Goal: Information Seeking & Learning: Learn about a topic

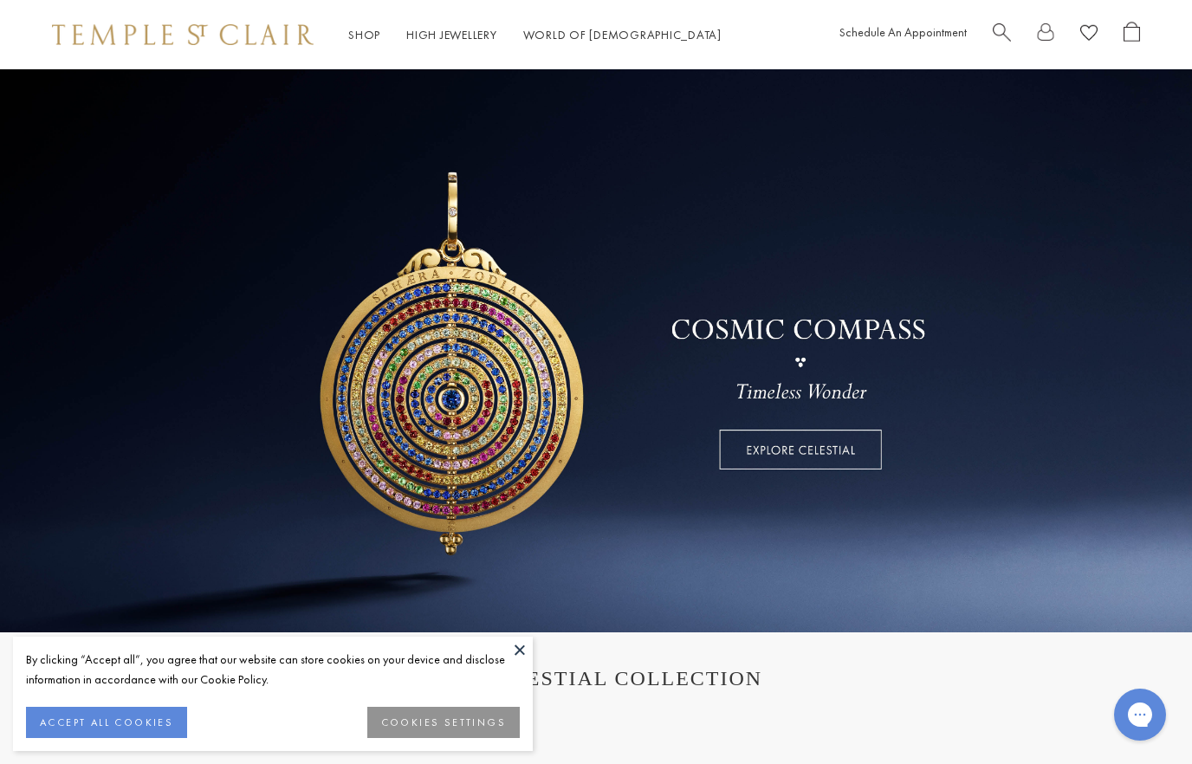
click at [529, 651] on button at bounding box center [520, 650] width 26 height 26
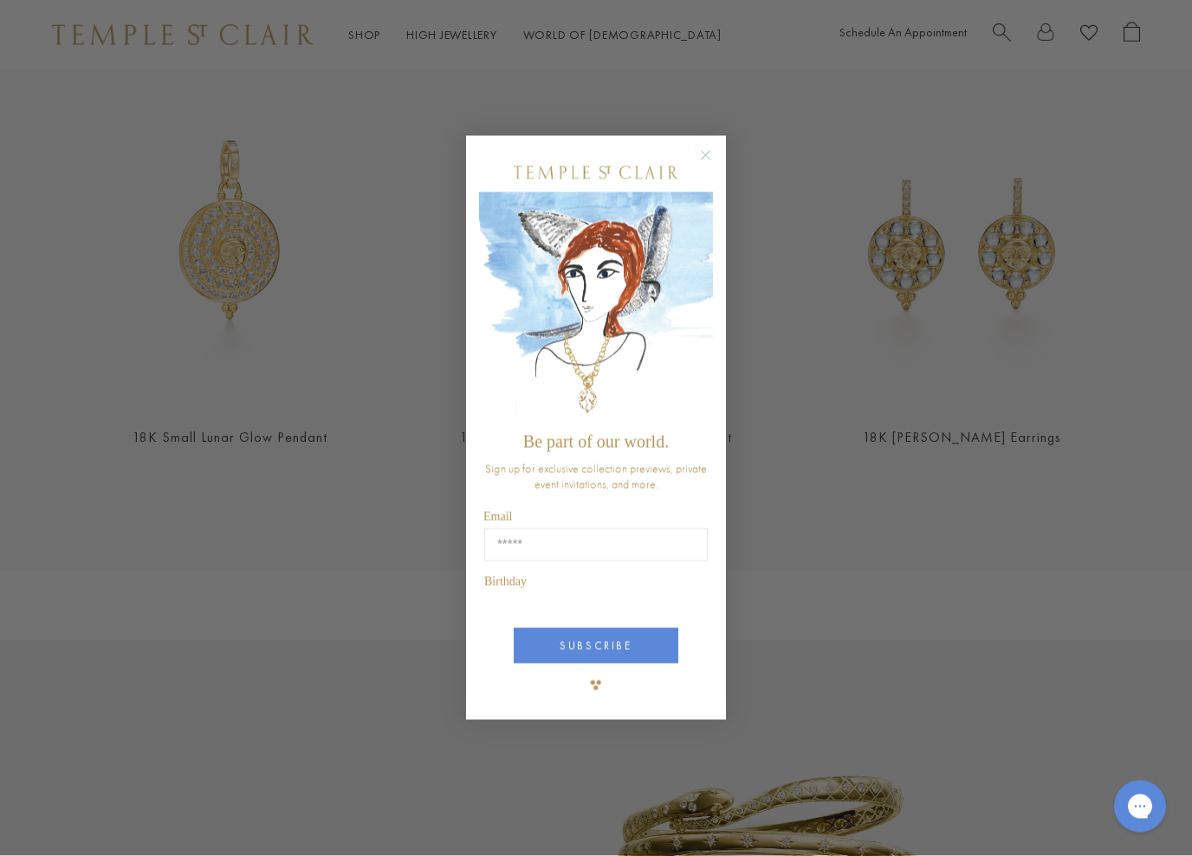
scroll to position [670, 0]
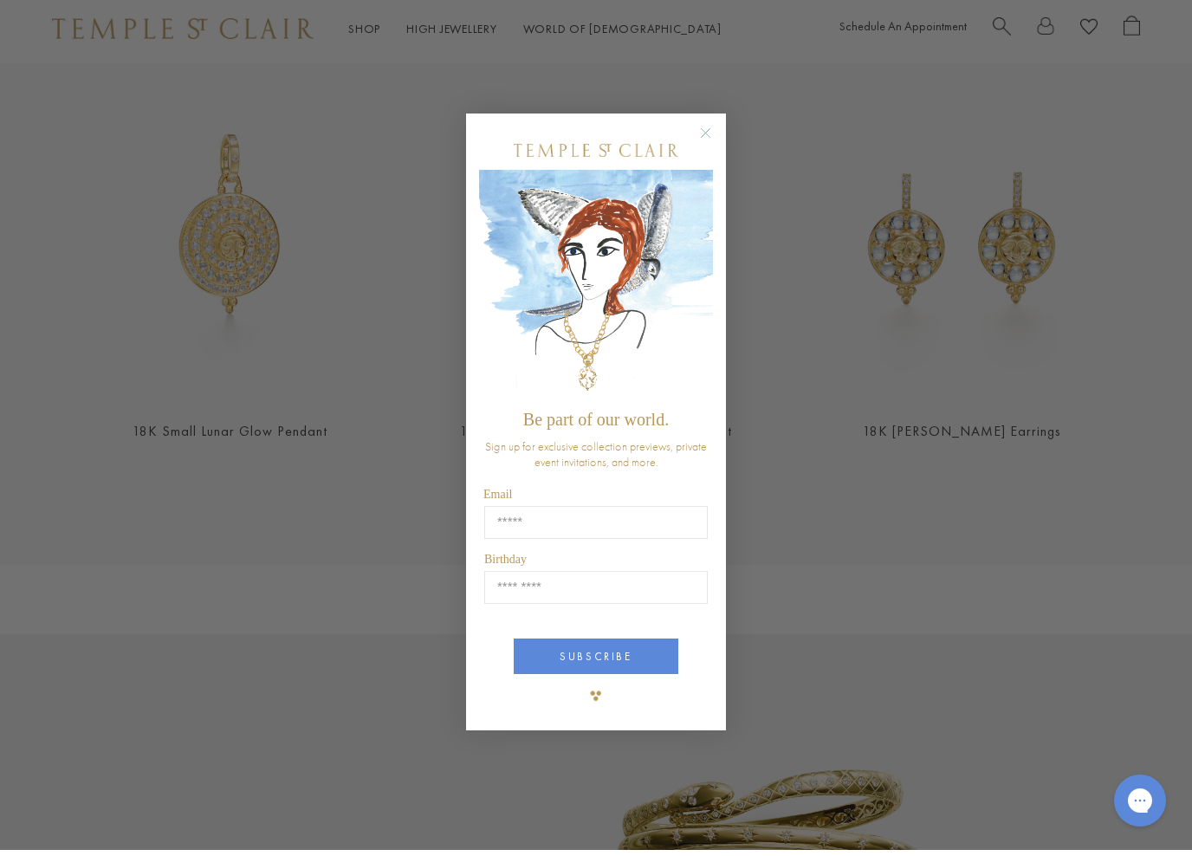
click at [701, 138] on circle "Close dialog" at bounding box center [706, 139] width 21 height 21
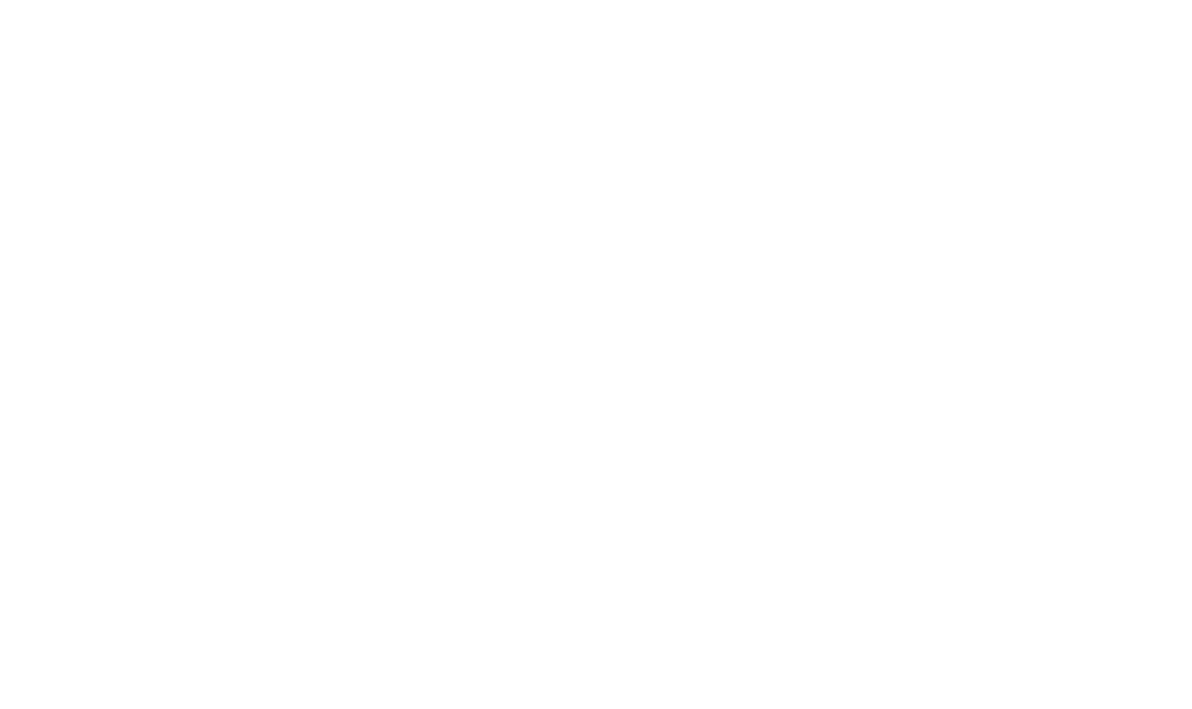
scroll to position [464, 0]
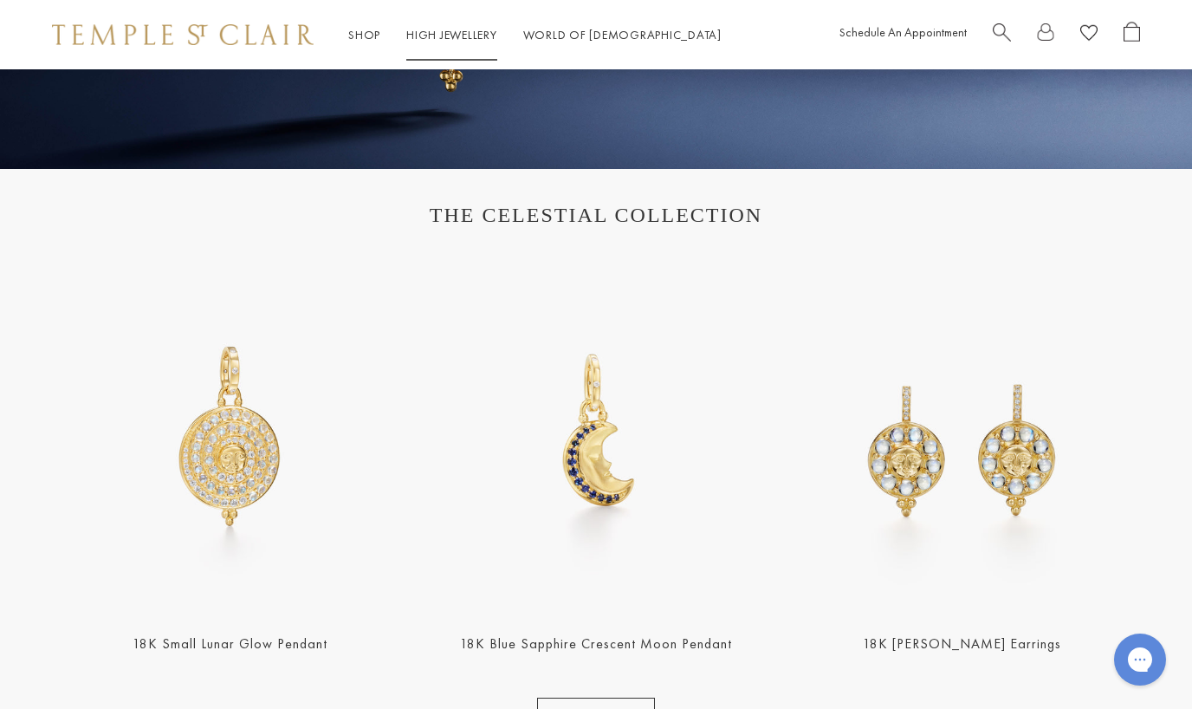
click at [459, 42] on link "High Jewellery High Jewellery" at bounding box center [451, 35] width 91 height 16
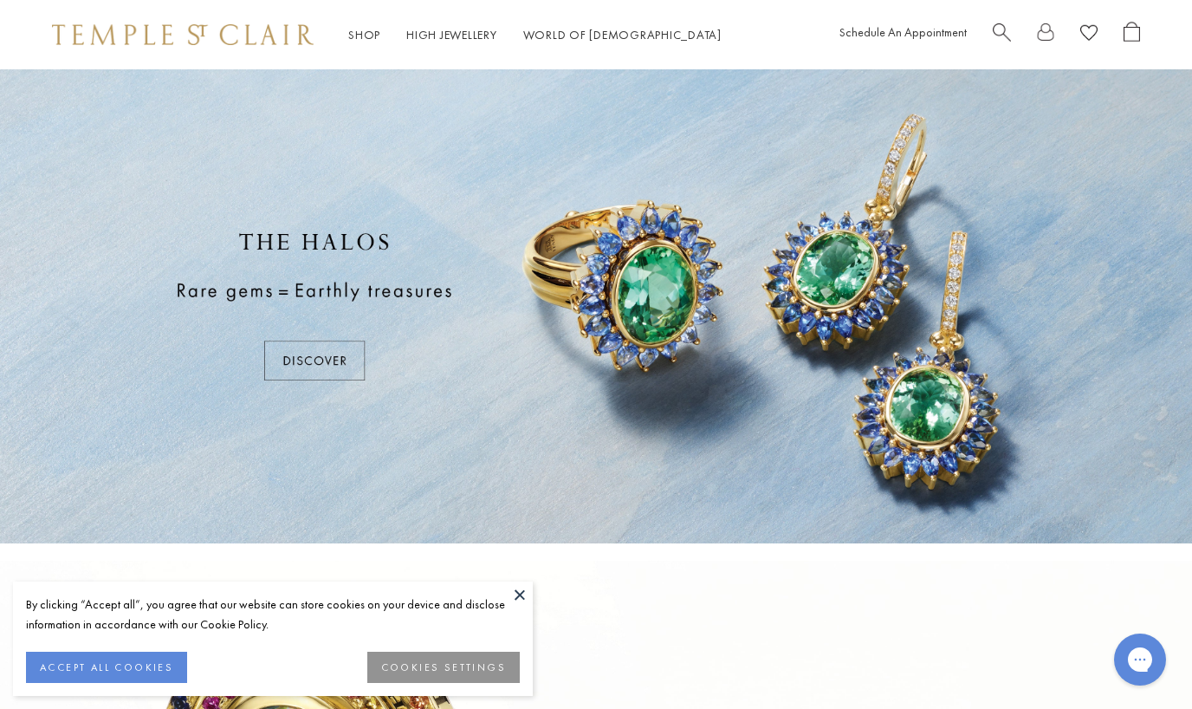
click at [319, 369] on div at bounding box center [596, 306] width 1192 height 474
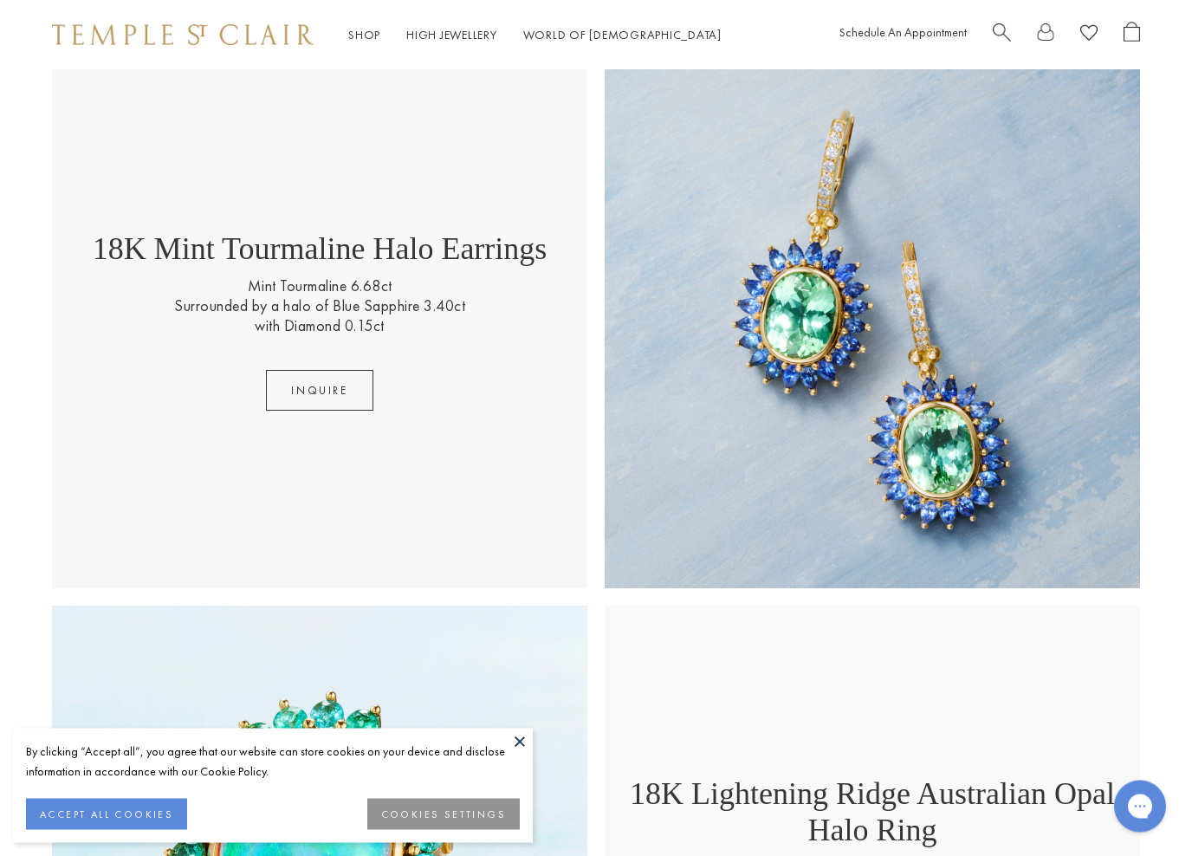
click at [522, 708] on button at bounding box center [520, 742] width 26 height 26
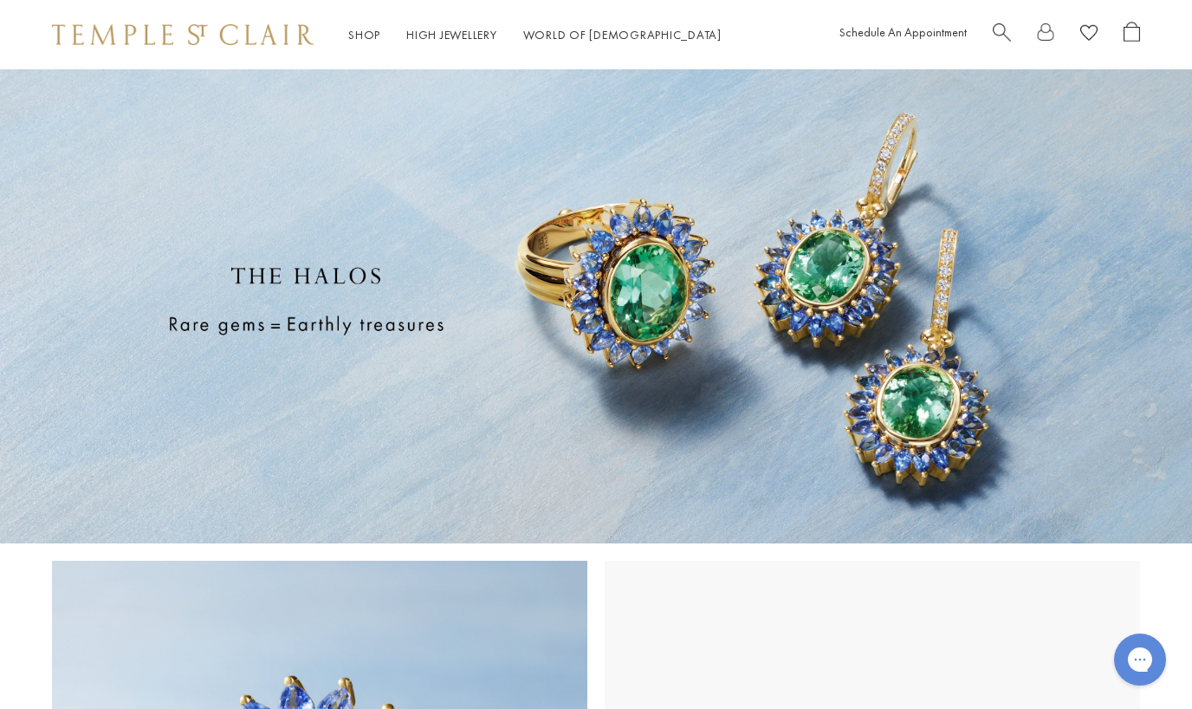
click at [998, 39] on span "Search" at bounding box center [1002, 31] width 18 height 18
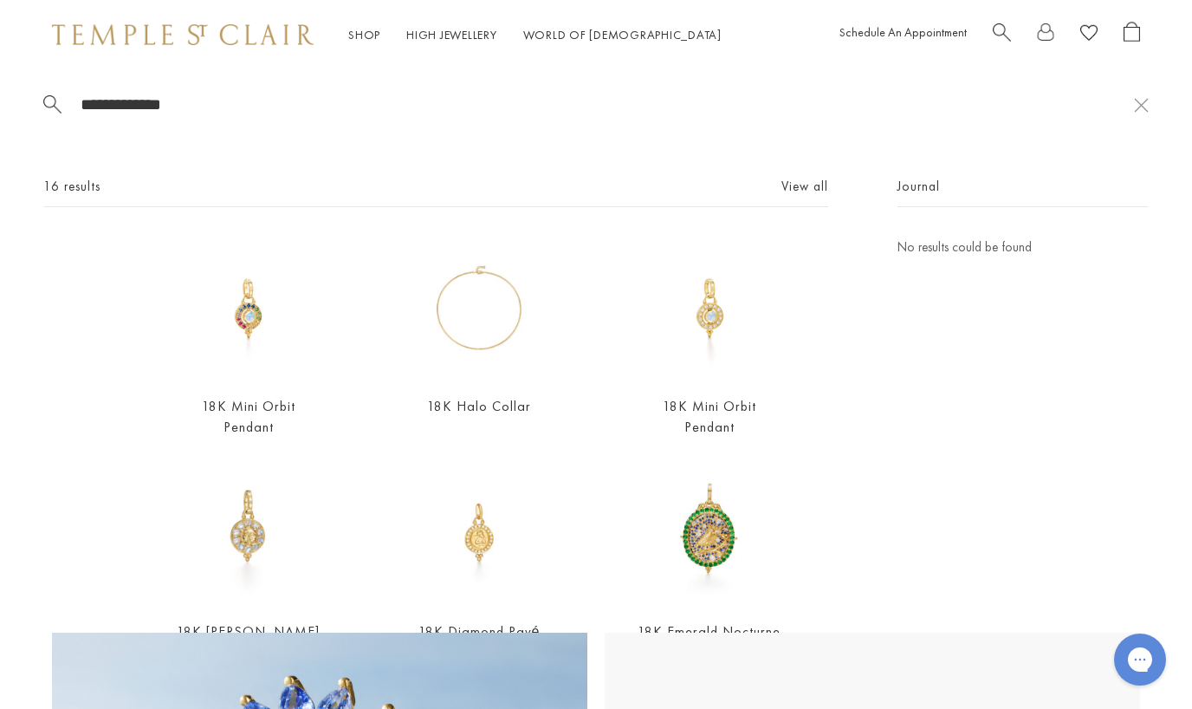
type input "**********"
click at [798, 196] on link "View all" at bounding box center [804, 186] width 47 height 19
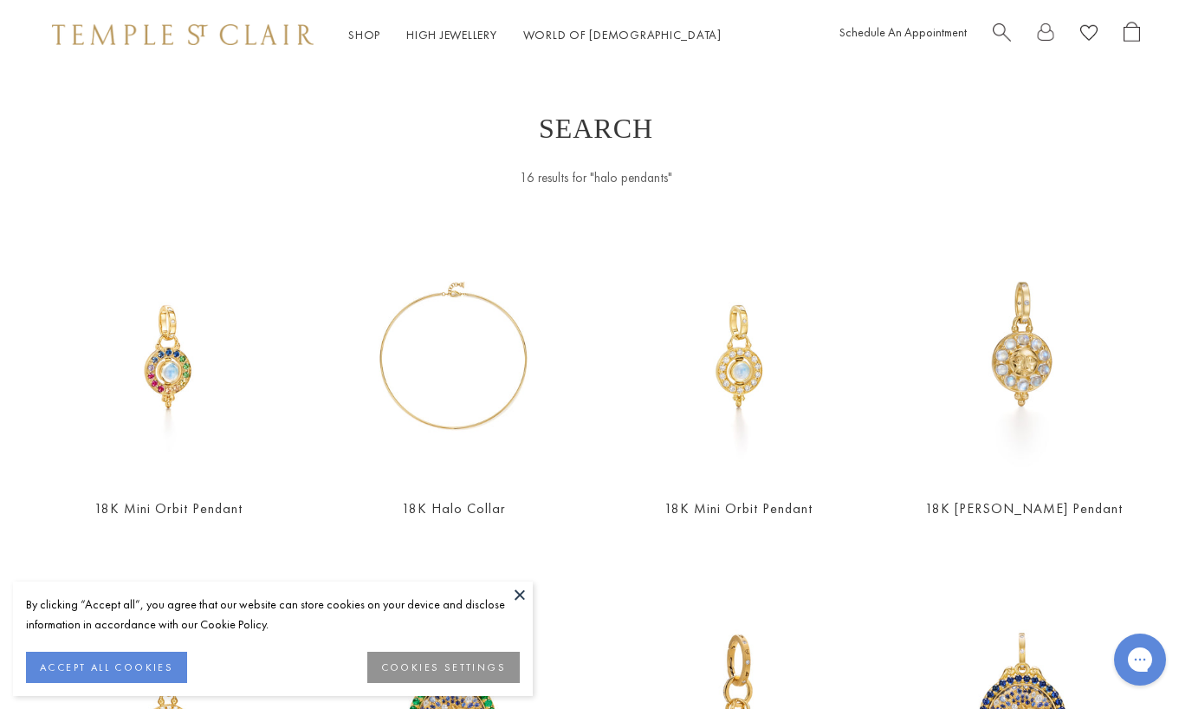
click at [132, 668] on button "ACCEPT ALL COOKIES" at bounding box center [106, 667] width 161 height 31
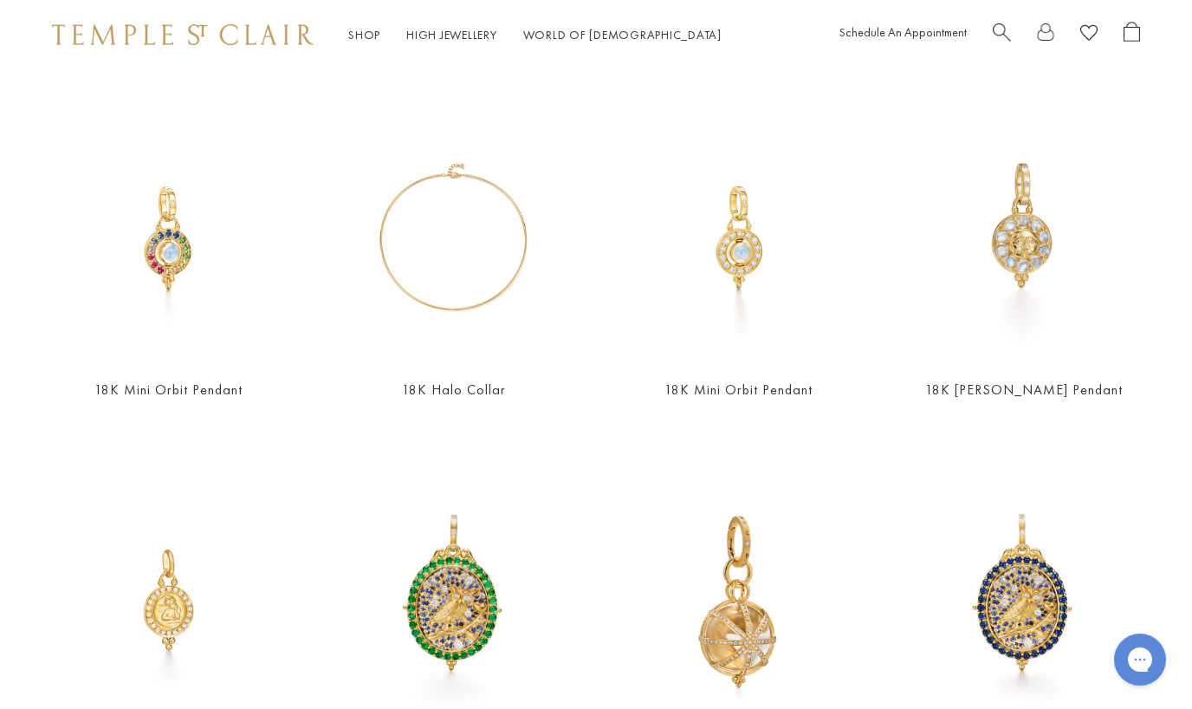
scroll to position [118, 0]
click at [474, 394] on link "18K Halo Collar" at bounding box center [454, 390] width 104 height 18
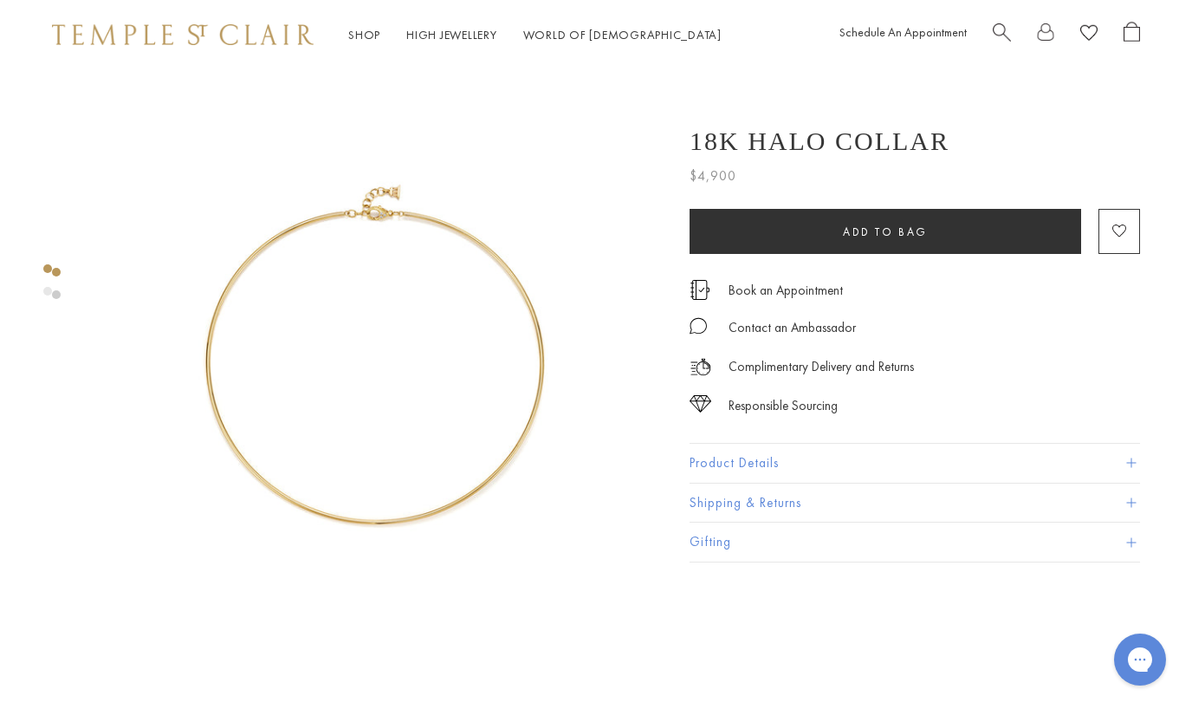
click at [593, 41] on link "World of Temple World of Temple" at bounding box center [622, 35] width 198 height 16
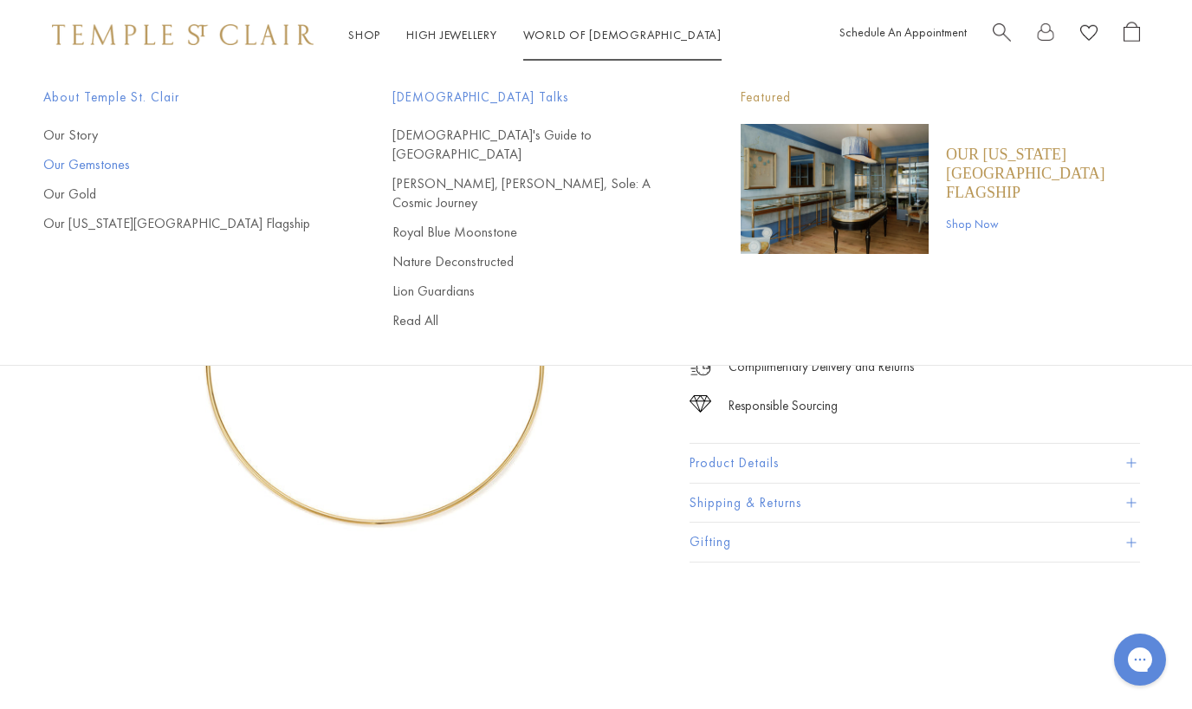
click at [106, 172] on link "Our Gemstones" at bounding box center [183, 164] width 280 height 19
